Goal: Transaction & Acquisition: Purchase product/service

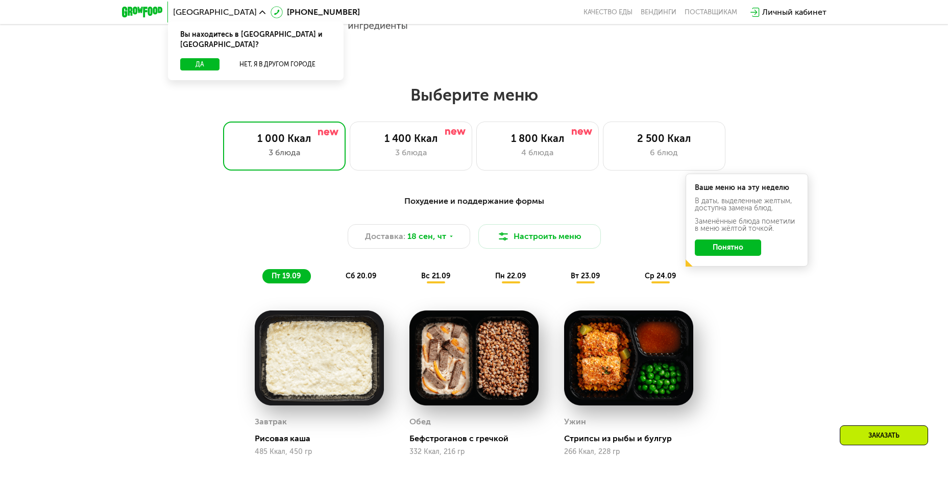
scroll to position [817, 0]
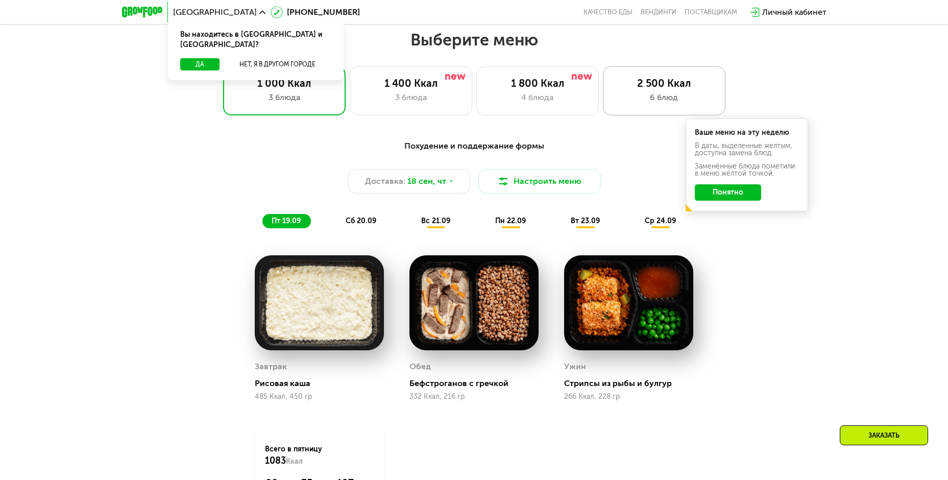
click at [685, 93] on div "2 500 Ккал 6 блюд" at bounding box center [664, 90] width 122 height 49
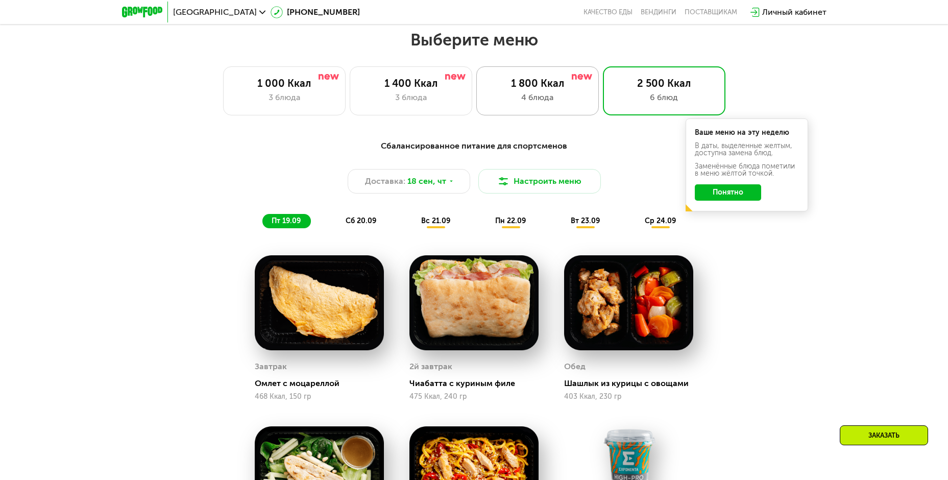
click at [544, 89] on div "1 800 Ккал" at bounding box center [537, 83] width 101 height 12
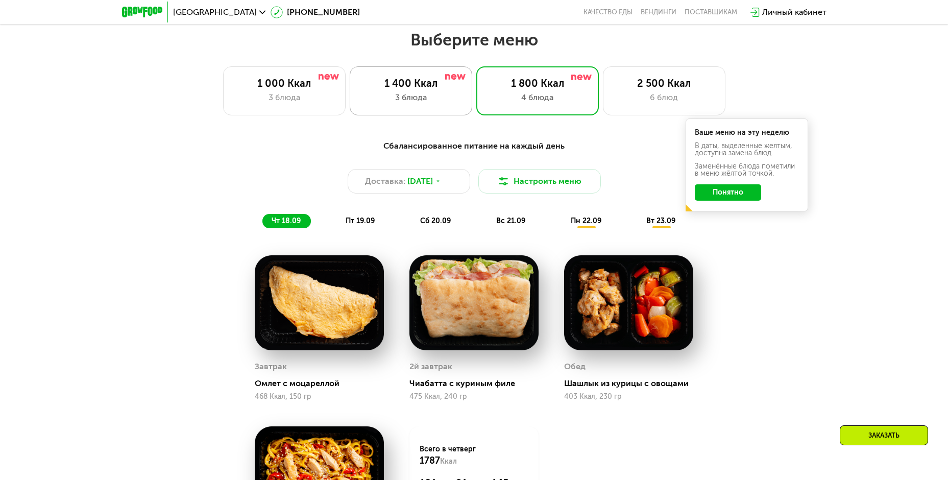
click at [433, 88] on div "1 400 Ккал" at bounding box center [410, 83] width 101 height 12
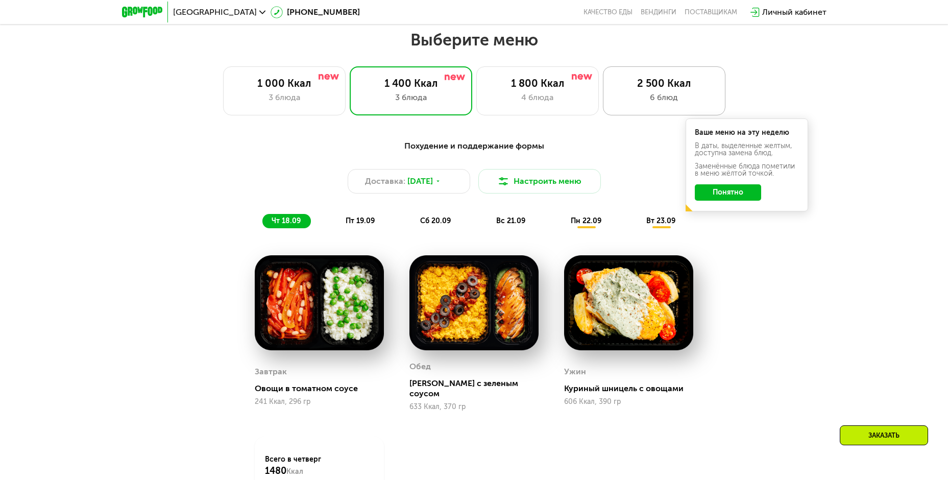
click at [683, 89] on div "2 500 Ккал" at bounding box center [663, 83] width 101 height 12
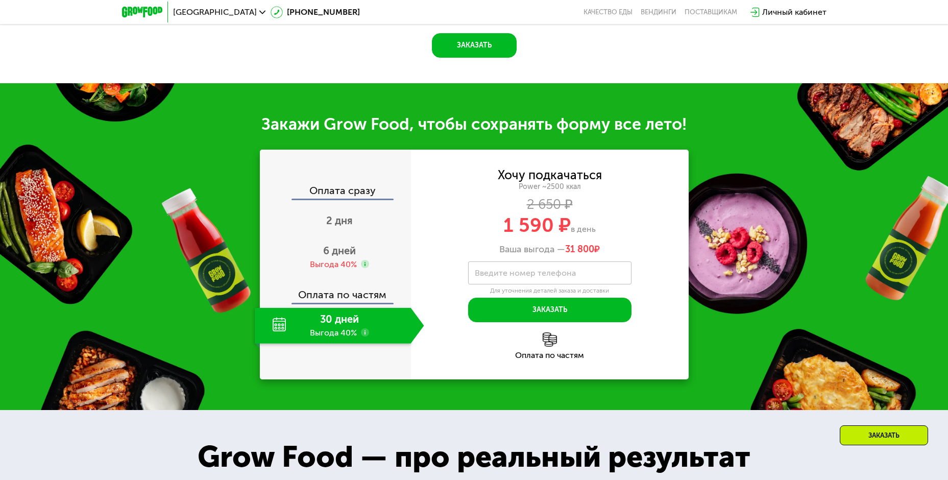
scroll to position [1480, 0]
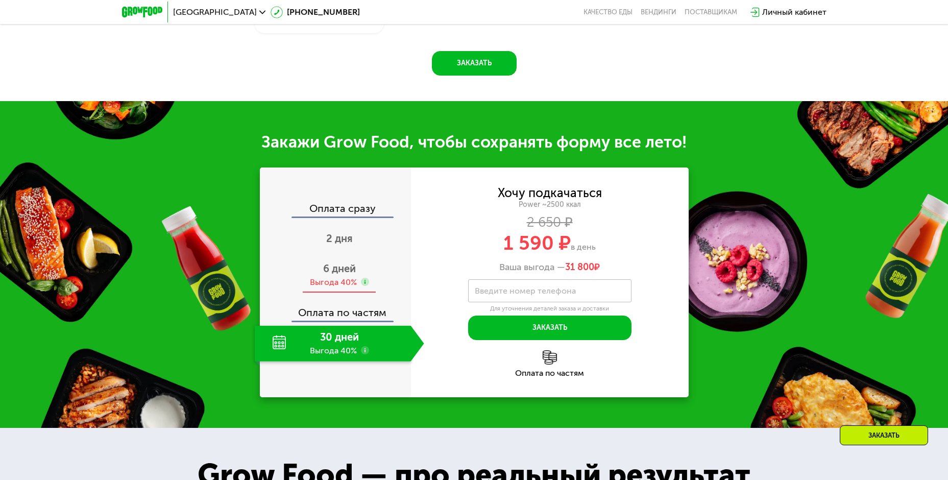
click at [338, 270] on span "6 дней" at bounding box center [339, 268] width 33 height 12
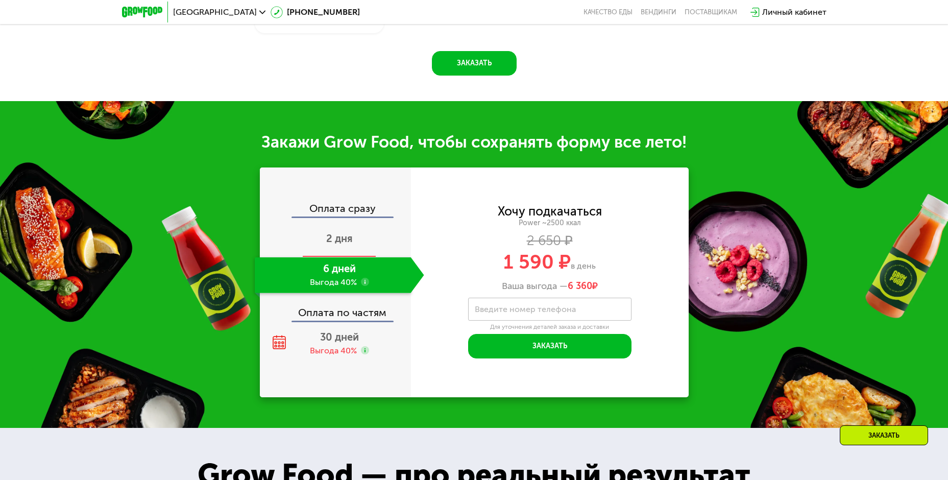
click at [341, 237] on span "2 дня" at bounding box center [339, 238] width 27 height 12
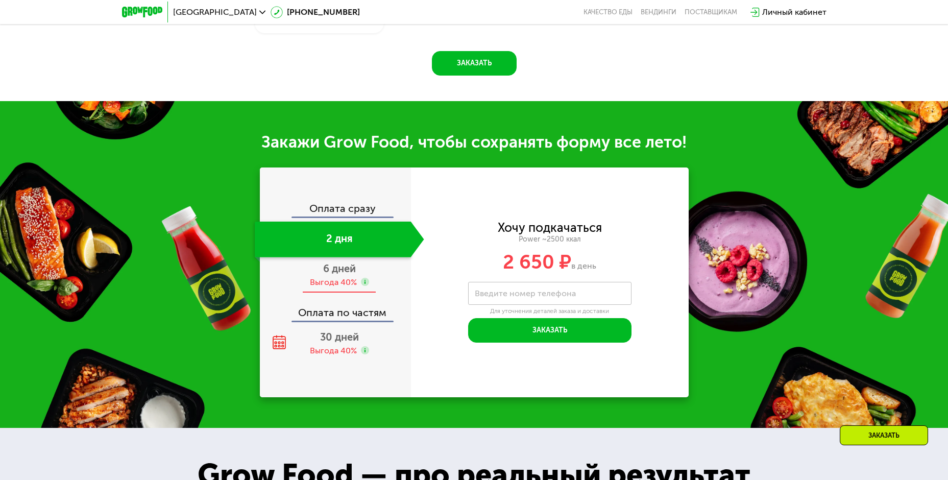
click at [335, 272] on span "6 дней" at bounding box center [339, 268] width 33 height 12
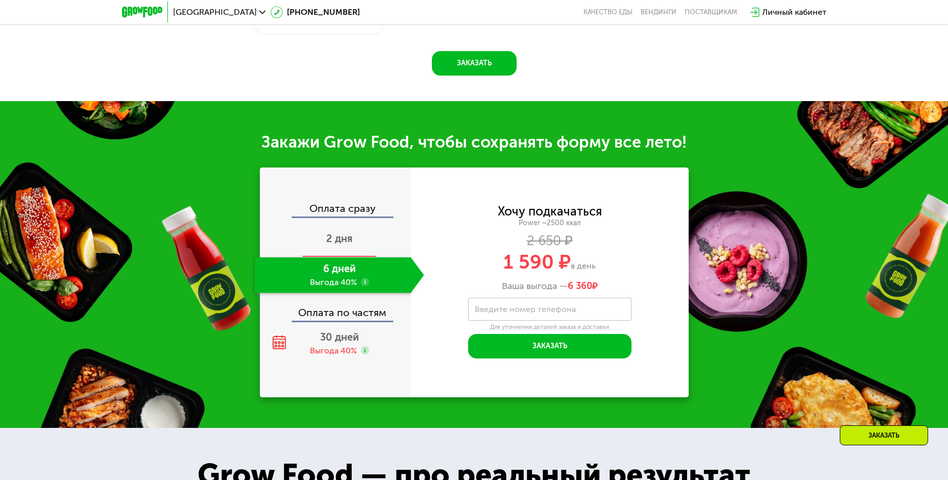
click at [337, 248] on div "2 дня" at bounding box center [339, 239] width 169 height 36
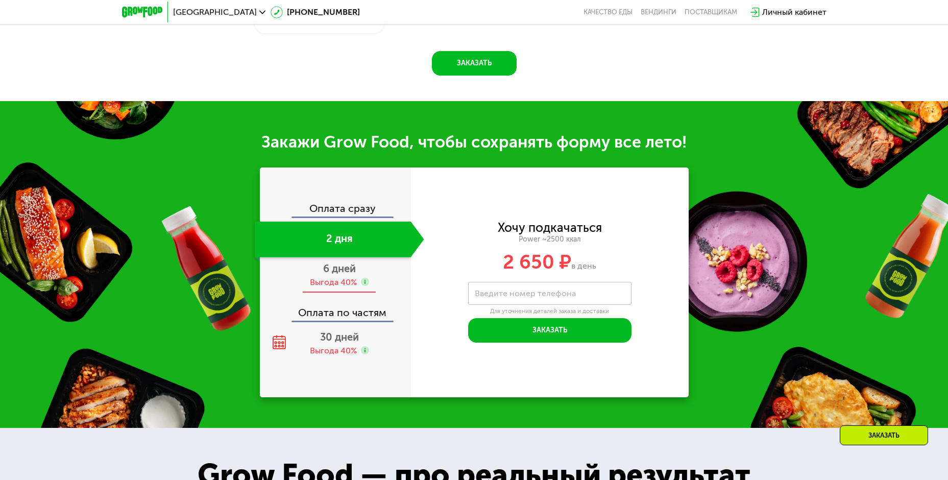
click at [337, 274] on span "6 дней" at bounding box center [339, 268] width 33 height 12
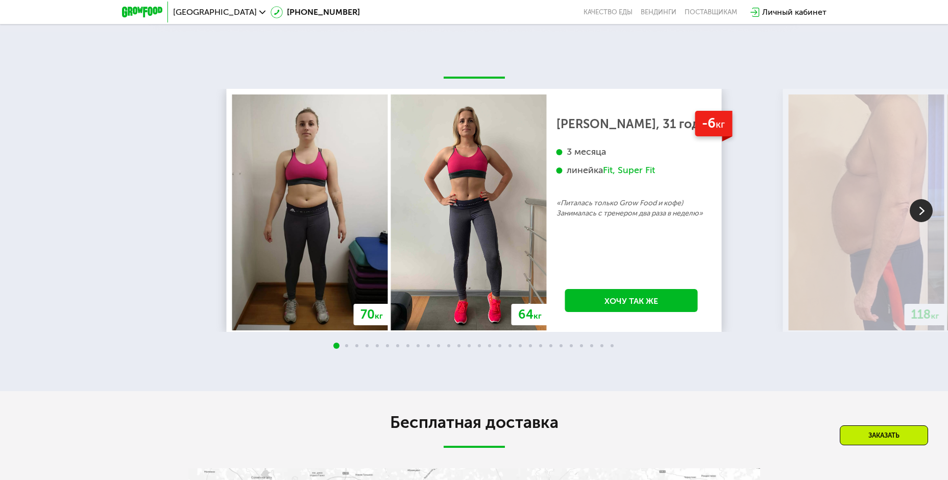
scroll to position [2297, 0]
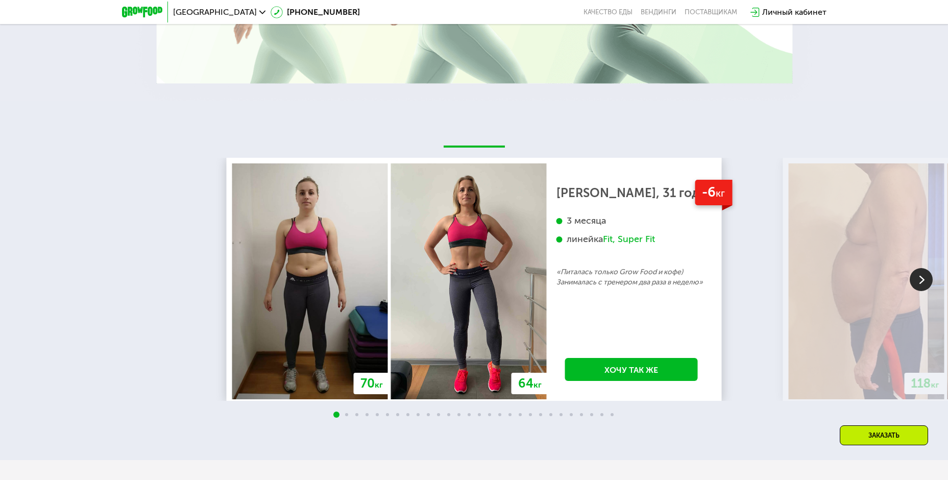
click at [922, 279] on img at bounding box center [920, 279] width 23 height 23
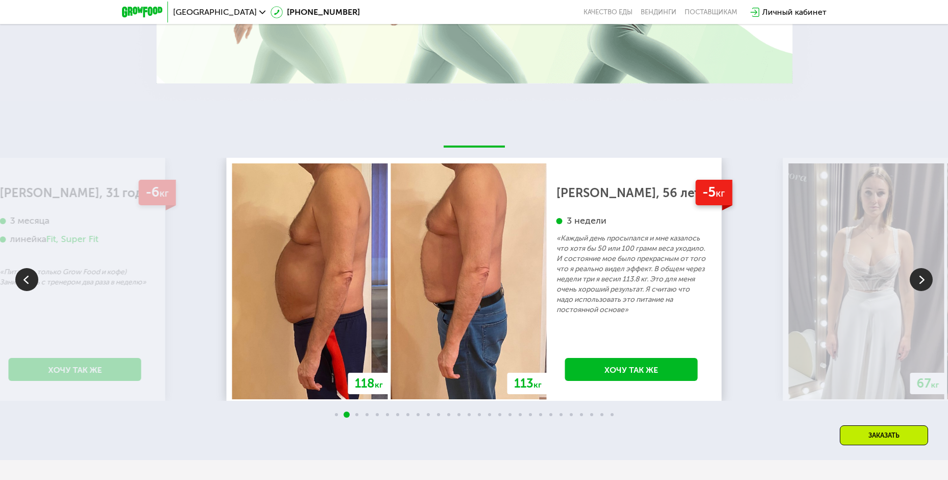
click at [922, 279] on img at bounding box center [920, 279] width 23 height 23
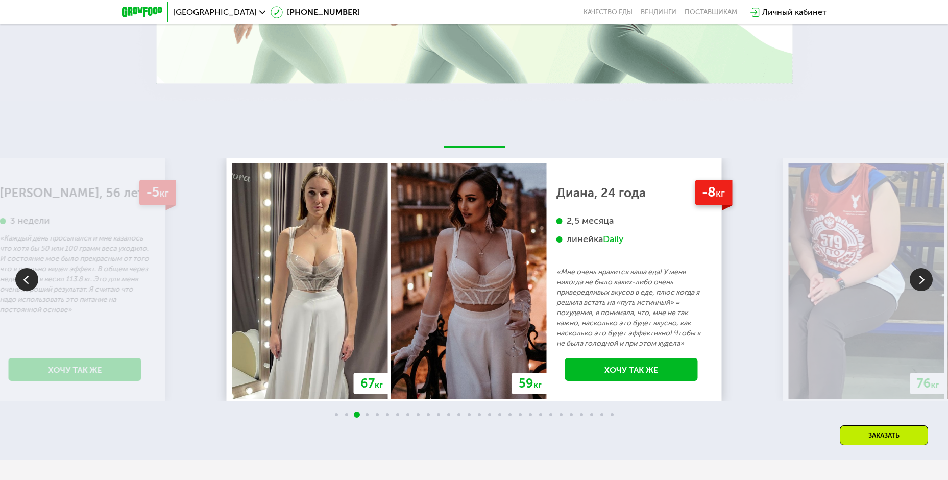
click at [922, 279] on img at bounding box center [920, 279] width 23 height 23
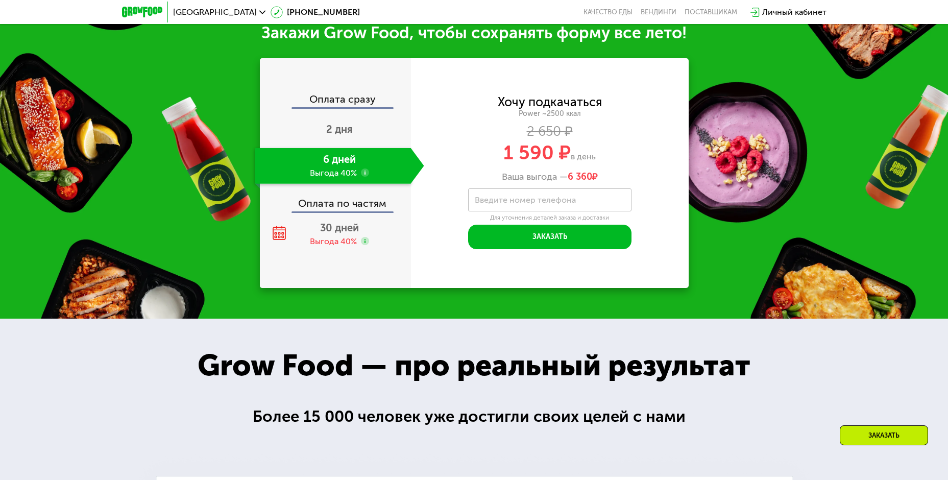
scroll to position [1480, 0]
